Goal: Use online tool/utility

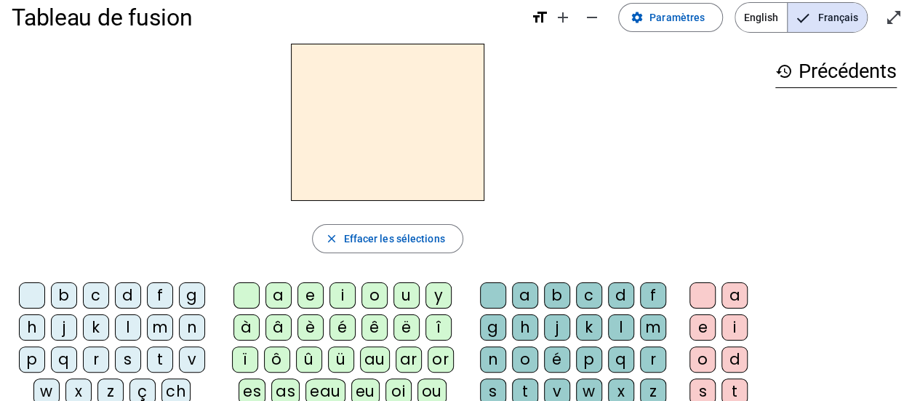
scroll to position [18, 0]
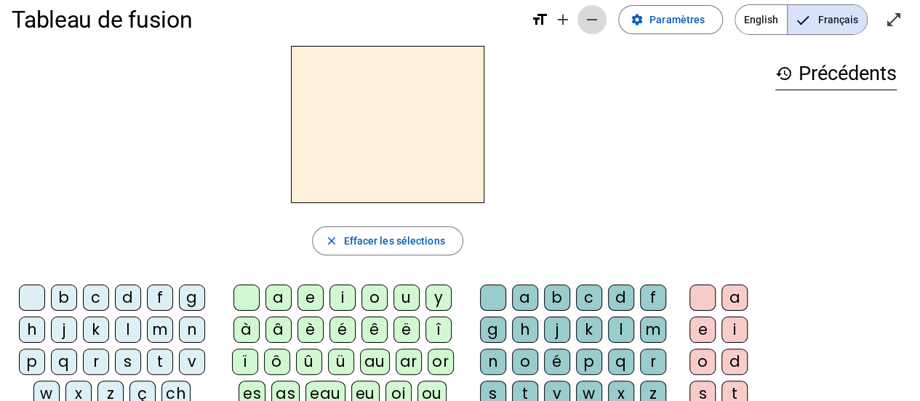
click at [586, 24] on span "Diminuer la taille de la police" at bounding box center [591, 19] width 35 height 35
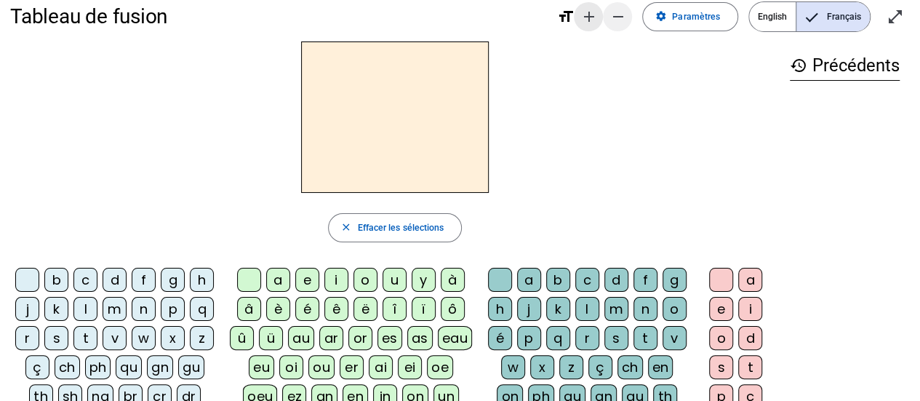
click at [586, 24] on mat-icon "add" at bounding box center [587, 16] width 17 height 17
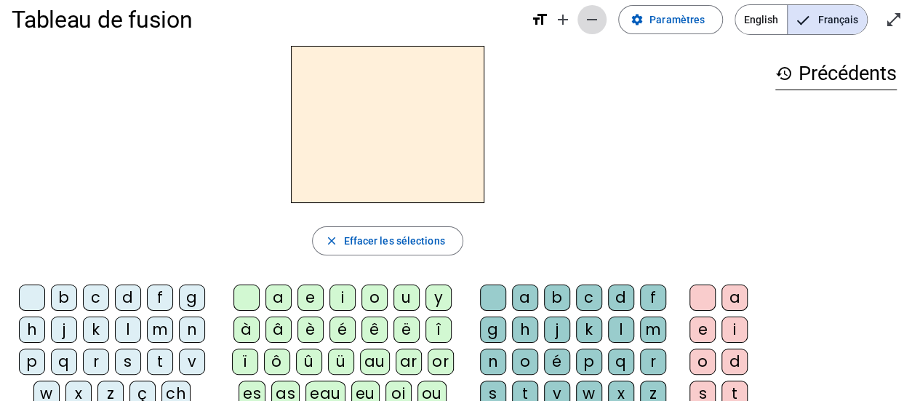
click at [586, 24] on span "Diminuer la taille de la police" at bounding box center [591, 19] width 35 height 35
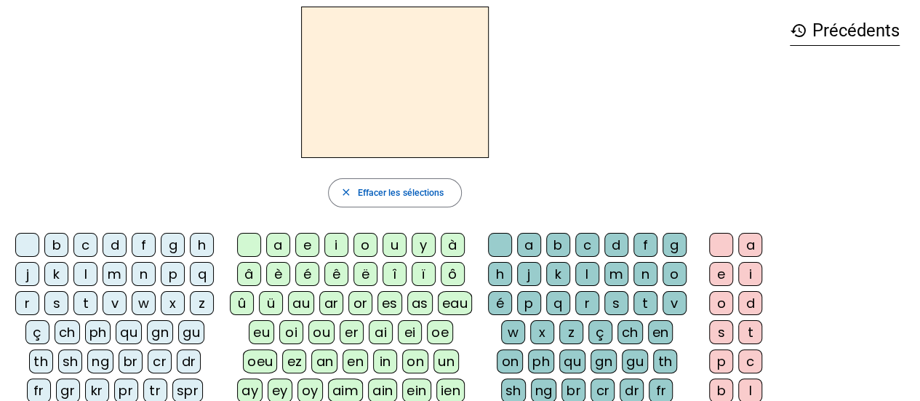
scroll to position [52, 0]
click at [109, 305] on div "v" at bounding box center [115, 304] width 24 height 24
click at [284, 239] on div "a" at bounding box center [278, 245] width 24 height 24
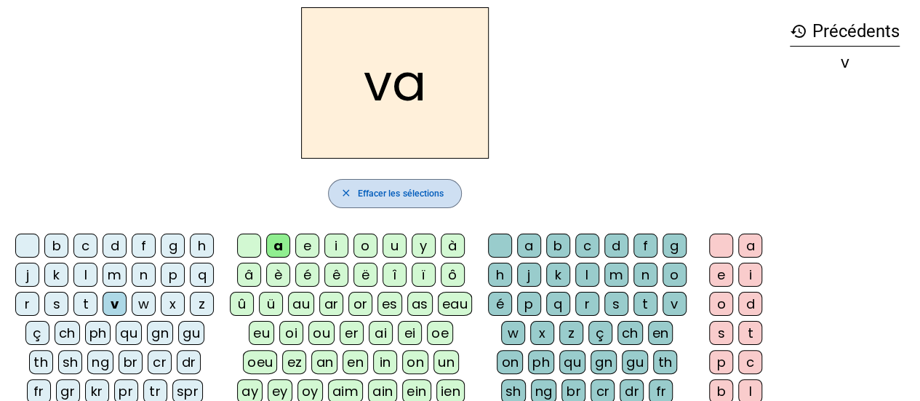
click at [368, 201] on span "button" at bounding box center [395, 193] width 133 height 35
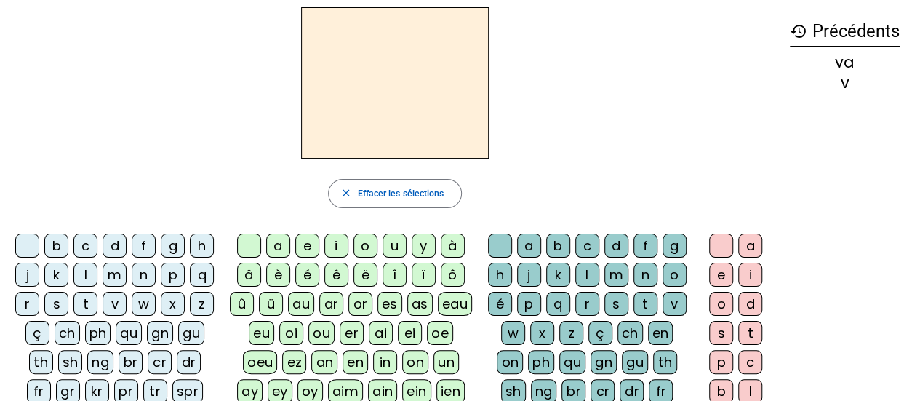
click at [59, 303] on div "s" at bounding box center [56, 304] width 24 height 24
click at [275, 243] on div "a" at bounding box center [278, 245] width 24 height 24
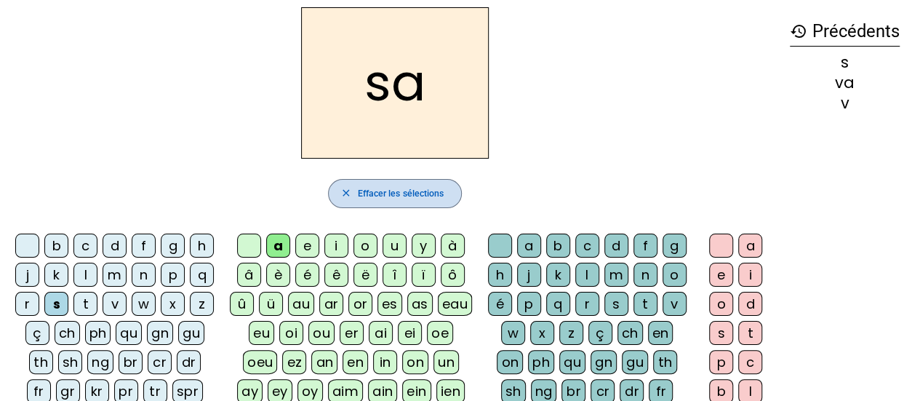
click at [381, 191] on span "Effacer les sélections" at bounding box center [400, 193] width 87 height 15
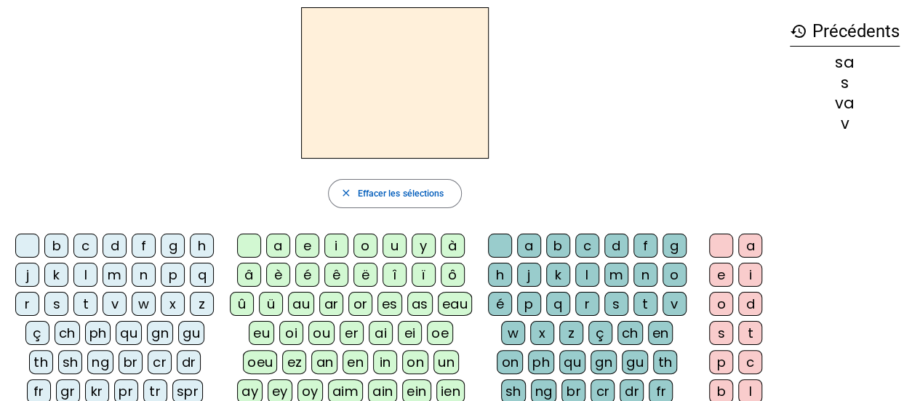
click at [58, 305] on div "s" at bounding box center [56, 304] width 24 height 24
click at [282, 251] on div "a" at bounding box center [278, 245] width 24 height 24
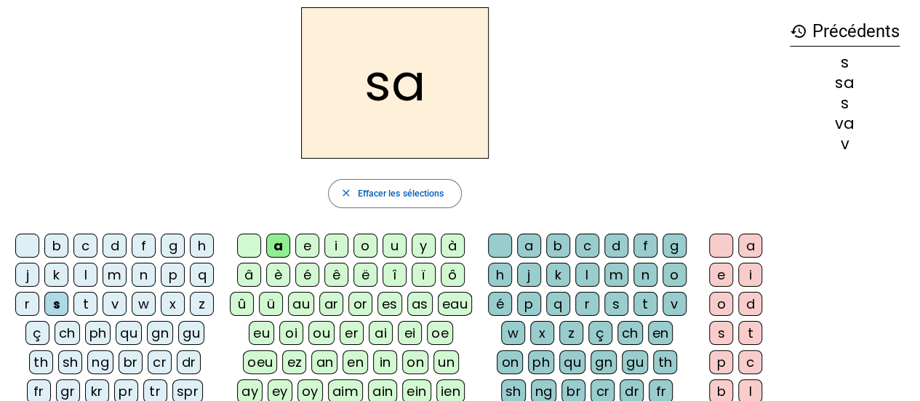
click at [585, 249] on div "c" at bounding box center [587, 245] width 24 height 24
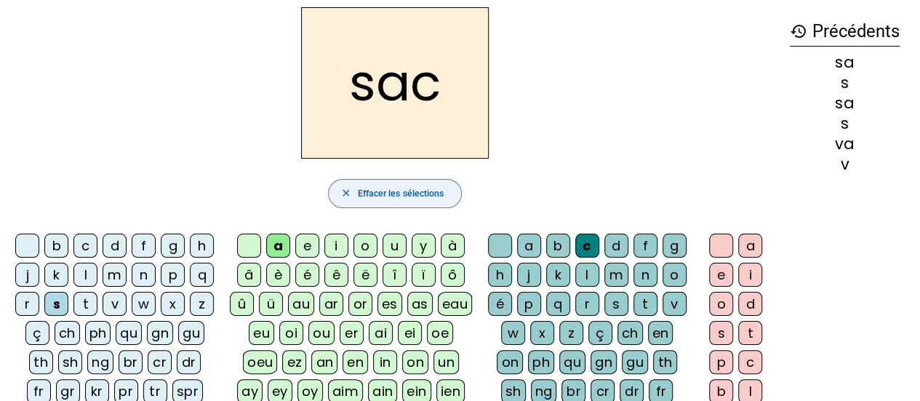
click at [445, 188] on span "button" at bounding box center [395, 193] width 133 height 35
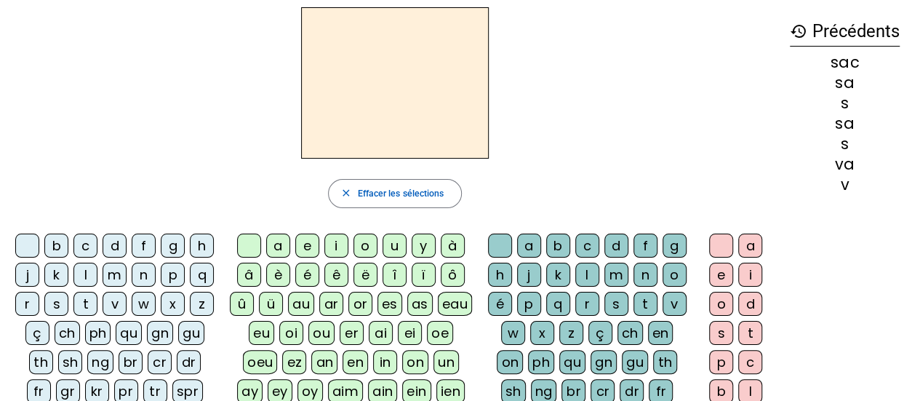
click at [86, 268] on div "l" at bounding box center [85, 274] width 24 height 24
click at [278, 241] on div "a" at bounding box center [278, 245] width 24 height 24
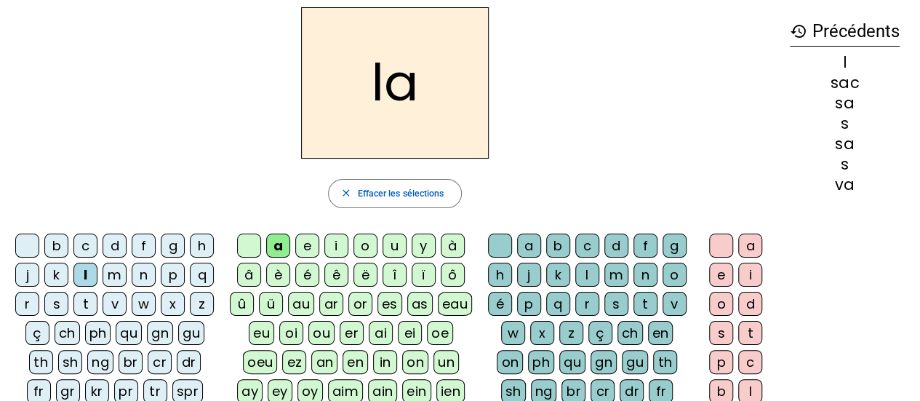
click at [582, 246] on div "c" at bounding box center [587, 245] width 24 height 24
